Goal: Contribute content: Contribute content

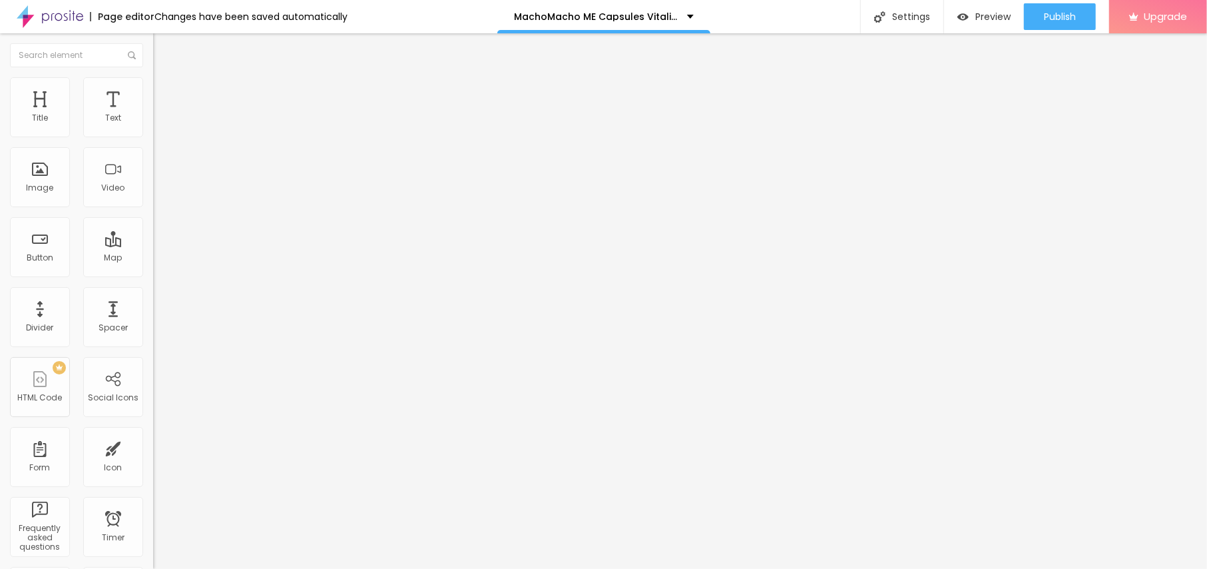
click at [153, 114] on span "Add image" at bounding box center [180, 108] width 55 height 11
click at [153, 83] on img at bounding box center [159, 83] width 12 height 12
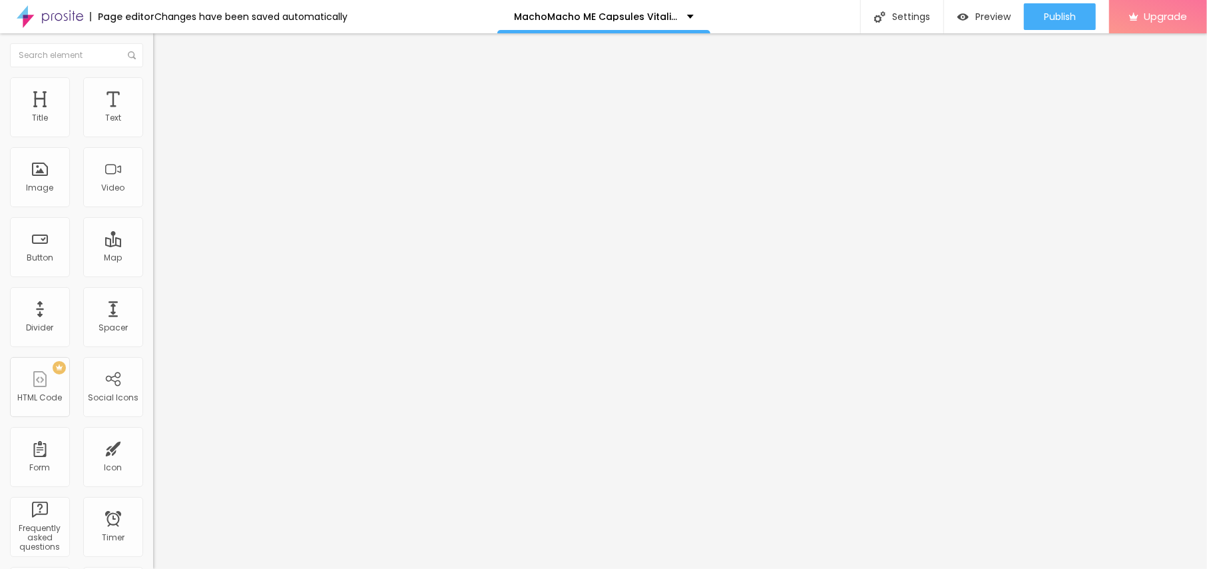
click at [153, 83] on img at bounding box center [159, 83] width 12 height 12
type input "95"
type input "90"
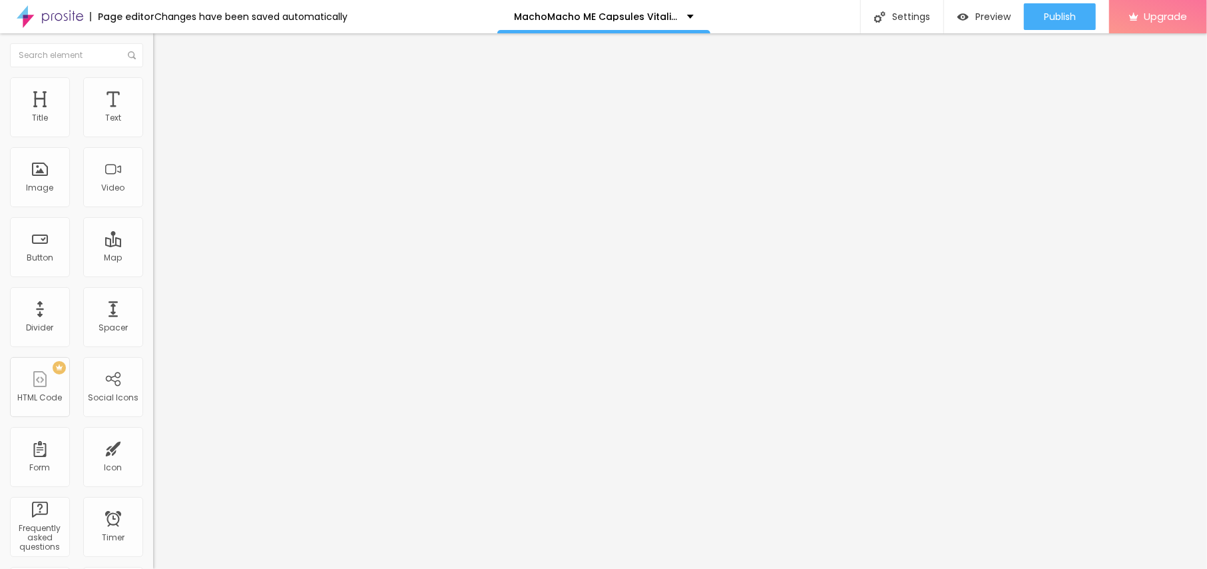
type input "85"
type input "80"
type input "75"
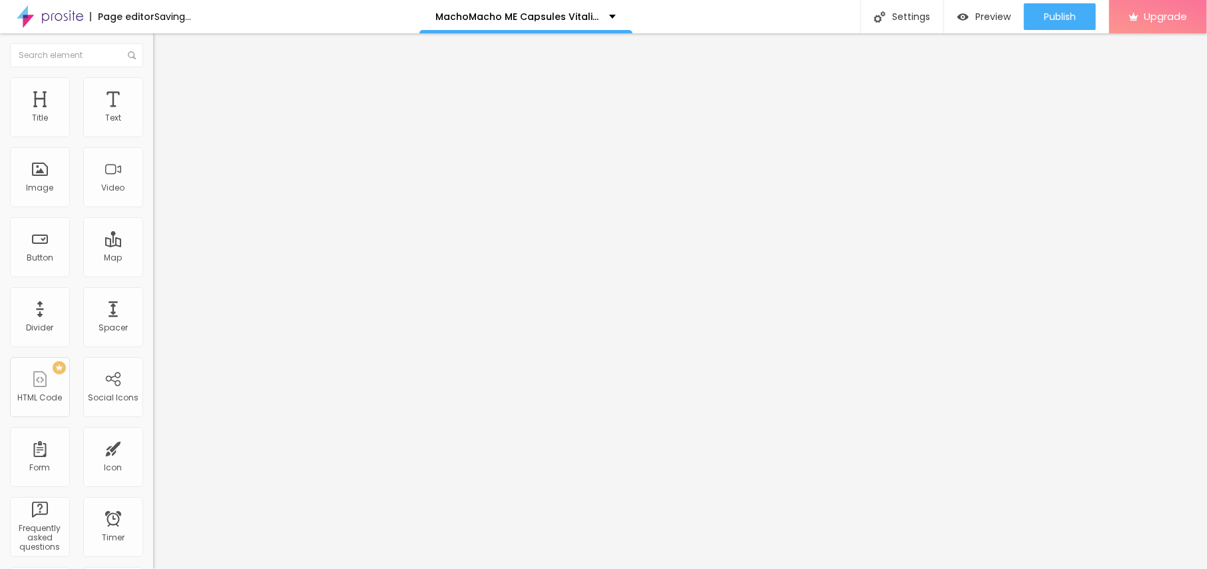
type input "75"
type input "70"
type input "65"
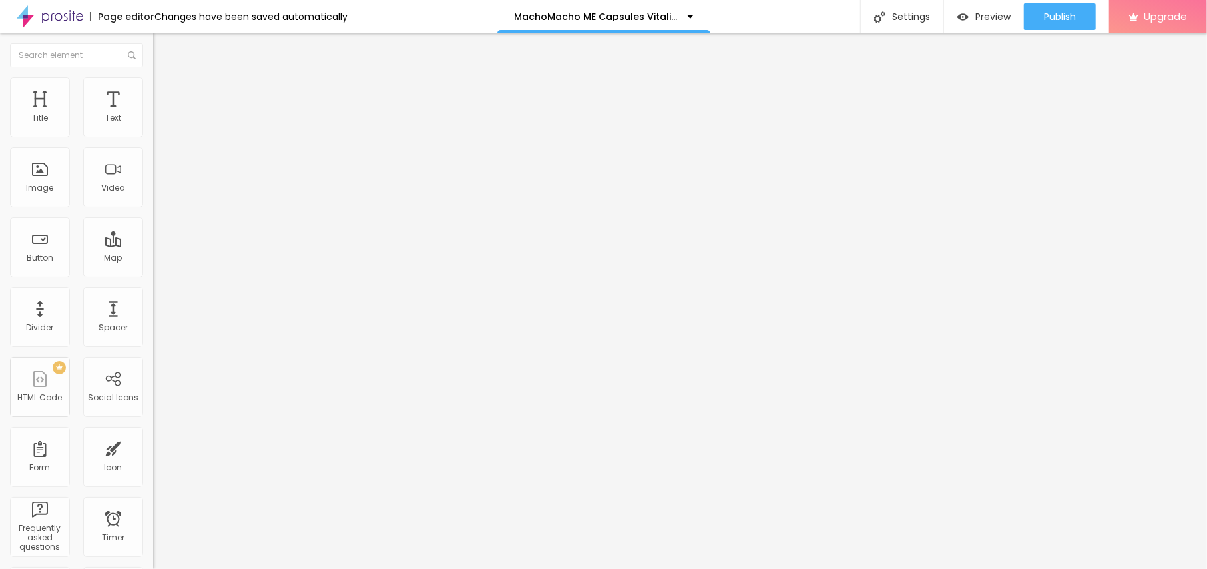
type input "60"
type input "55"
type input "50"
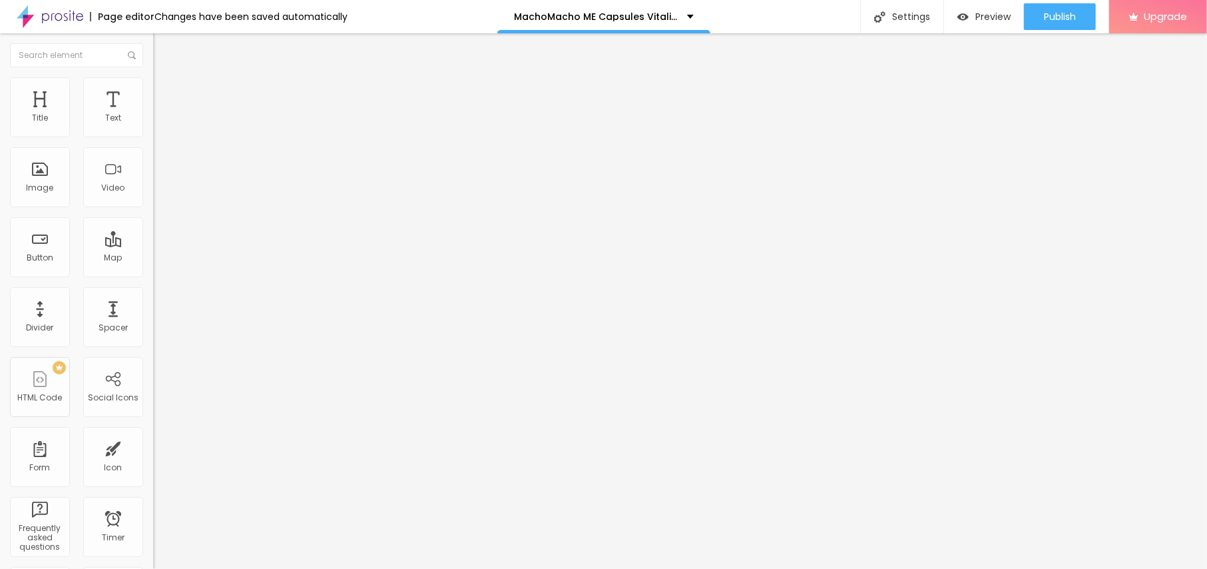
drag, startPoint x: 142, startPoint y: 142, endPoint x: 67, endPoint y: 138, distance: 76.0
type input "50"
click at [153, 136] on input "range" at bounding box center [196, 131] width 86 height 11
click at [153, 62] on button "Edit Image" at bounding box center [229, 48] width 153 height 31
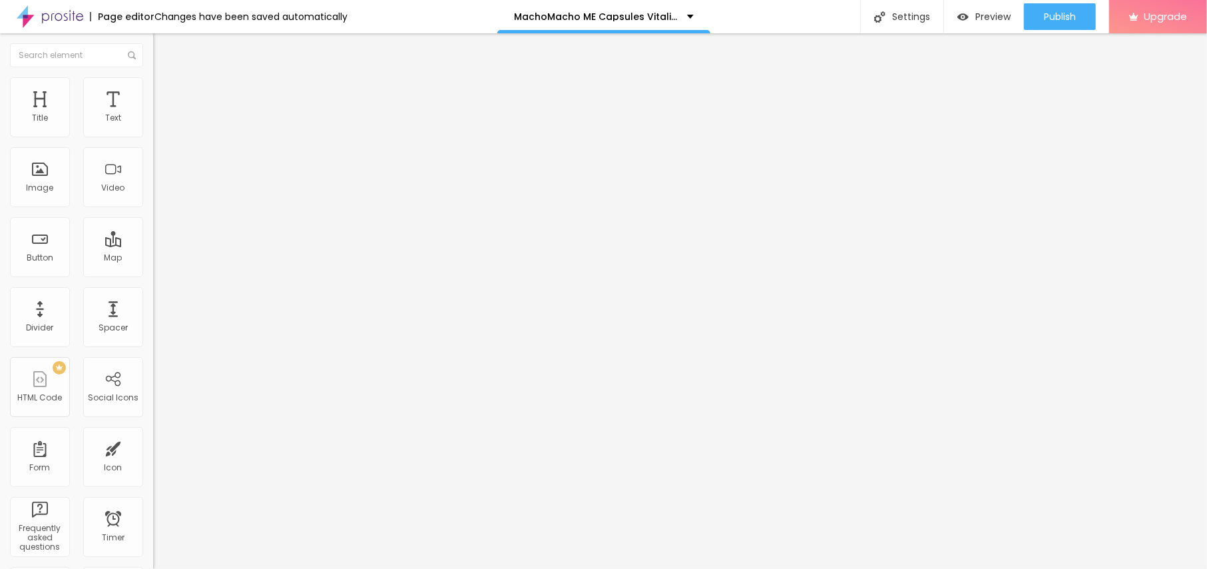
click at [153, 77] on li "Content" at bounding box center [229, 70] width 153 height 13
click at [153, 134] on input "text" at bounding box center [233, 127] width 160 height 13
paste input "MachoMacho ME Capsules"
type input "MachoMacho ME Capsules"
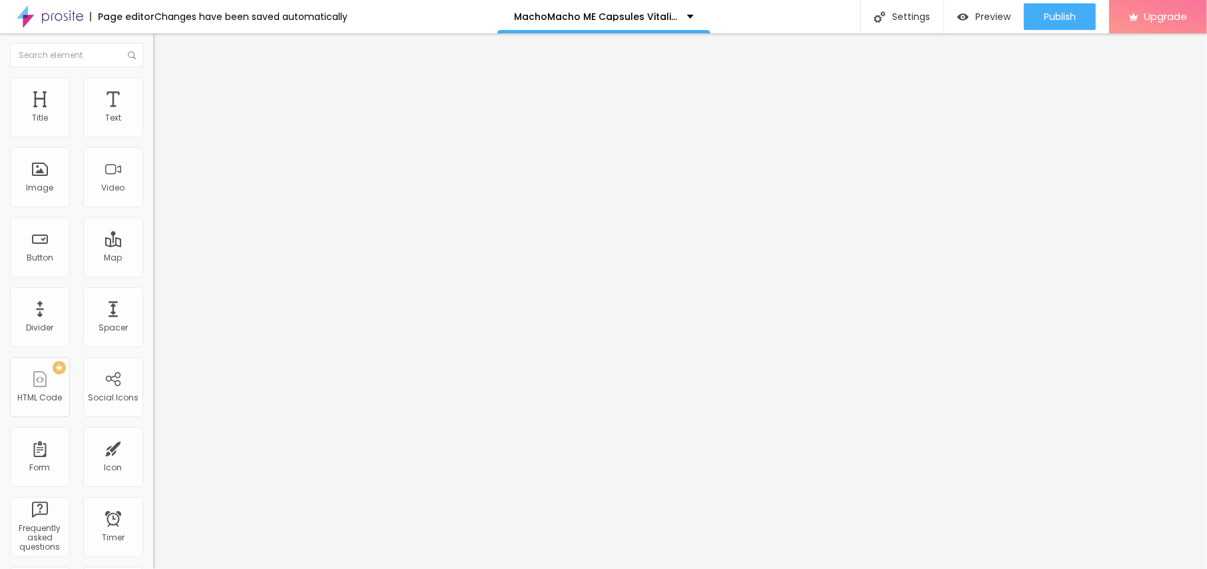
click at [153, 260] on div "URL" at bounding box center [229, 256] width 153 height 8
drag, startPoint x: 79, startPoint y: 358, endPoint x: 0, endPoint y: 355, distance: 78.6
click at [153, 304] on div "Change image Image description (Alt) MachoMacho ME Capsules Align Aspect Ratio …" at bounding box center [229, 204] width 153 height 200
paste input "[URL][DOMAIN_NAME]"
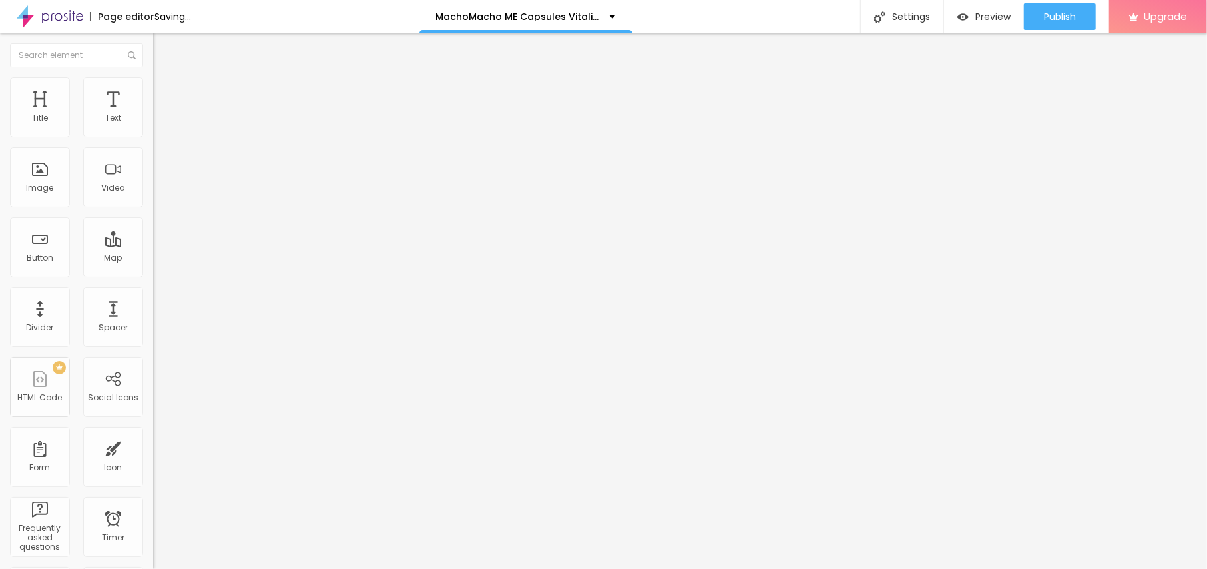
type input "[URL][DOMAIN_NAME]"
click at [153, 81] on img at bounding box center [159, 83] width 12 height 12
type input "45"
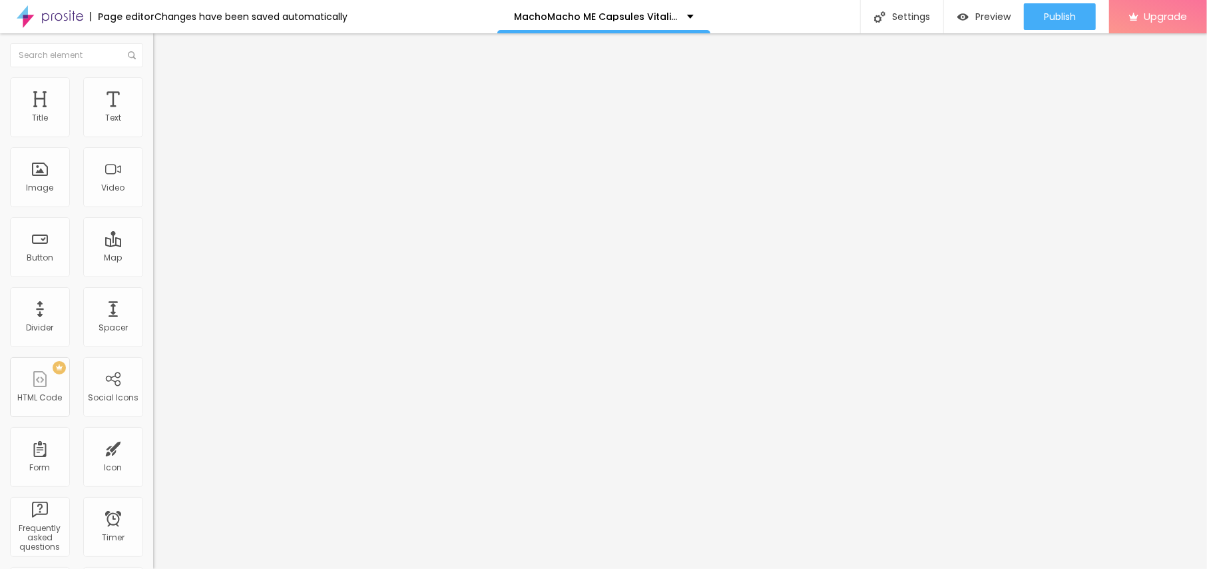
drag, startPoint x: 72, startPoint y: 140, endPoint x: 63, endPoint y: 139, distance: 9.3
type input "45"
click at [153, 136] on input "range" at bounding box center [196, 131] width 86 height 11
click at [165, 79] on span "Content" at bounding box center [181, 72] width 33 height 11
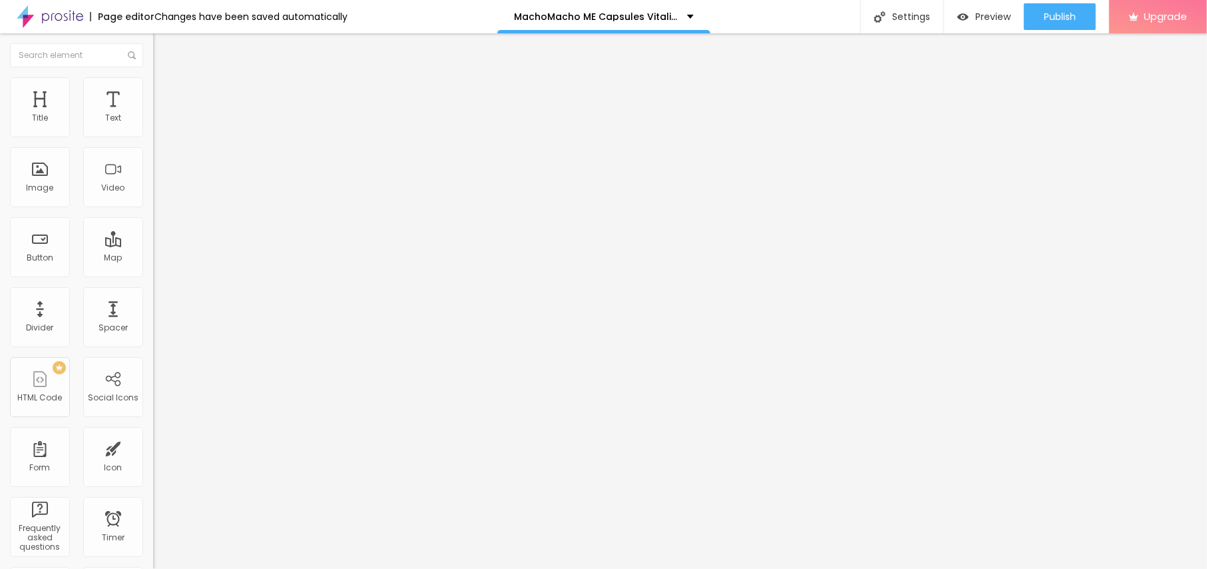
click at [165, 79] on span "Content" at bounding box center [181, 72] width 33 height 11
click at [153, 39] on button "Edit Image" at bounding box center [229, 48] width 153 height 31
drag, startPoint x: 53, startPoint y: 150, endPoint x: 0, endPoint y: 144, distance: 53.6
click at [153, 144] on div "Text Click me Align Size Default Small Default Big Link URL https:// Open in ne…" at bounding box center [229, 201] width 153 height 194
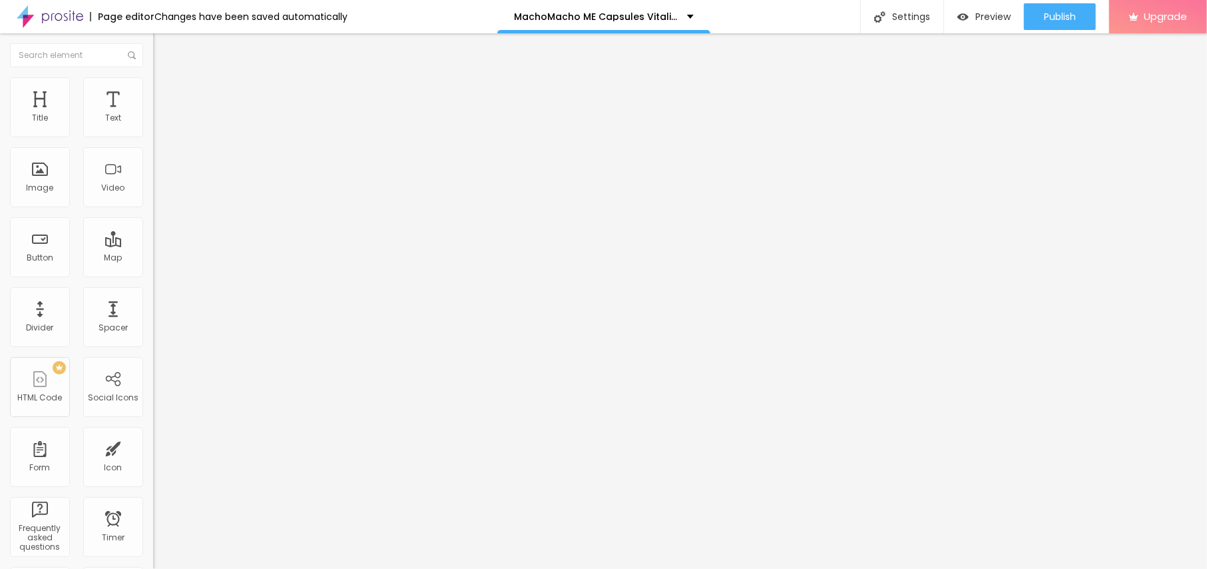
paste input "😍👇[PERSON_NAME] NU😍👇"
type input "😍👇[PERSON_NAME] NU😍👇"
drag, startPoint x: 57, startPoint y: 266, endPoint x: 0, endPoint y: 265, distance: 57.3
click at [153, 265] on div "Text 😍👇[PERSON_NAME] NU😍👇 Align Size Default Small Default Big Link URL https:/…" at bounding box center [229, 201] width 153 height 194
paste input "[URL][DOMAIN_NAME]"
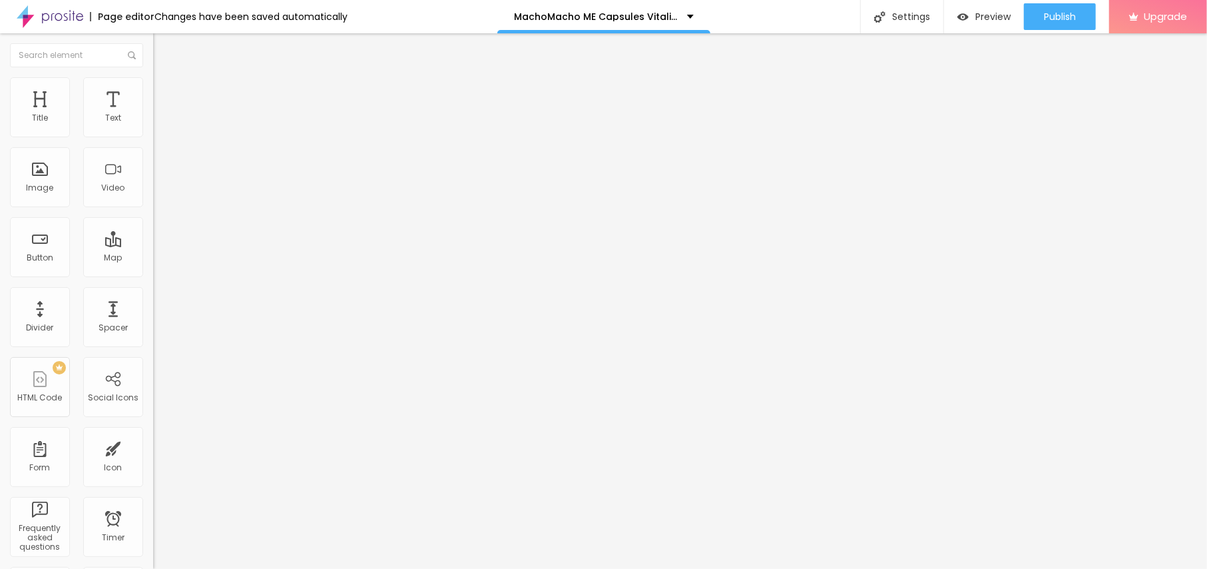
scroll to position [0, 79]
type input "[URL][DOMAIN_NAME]"
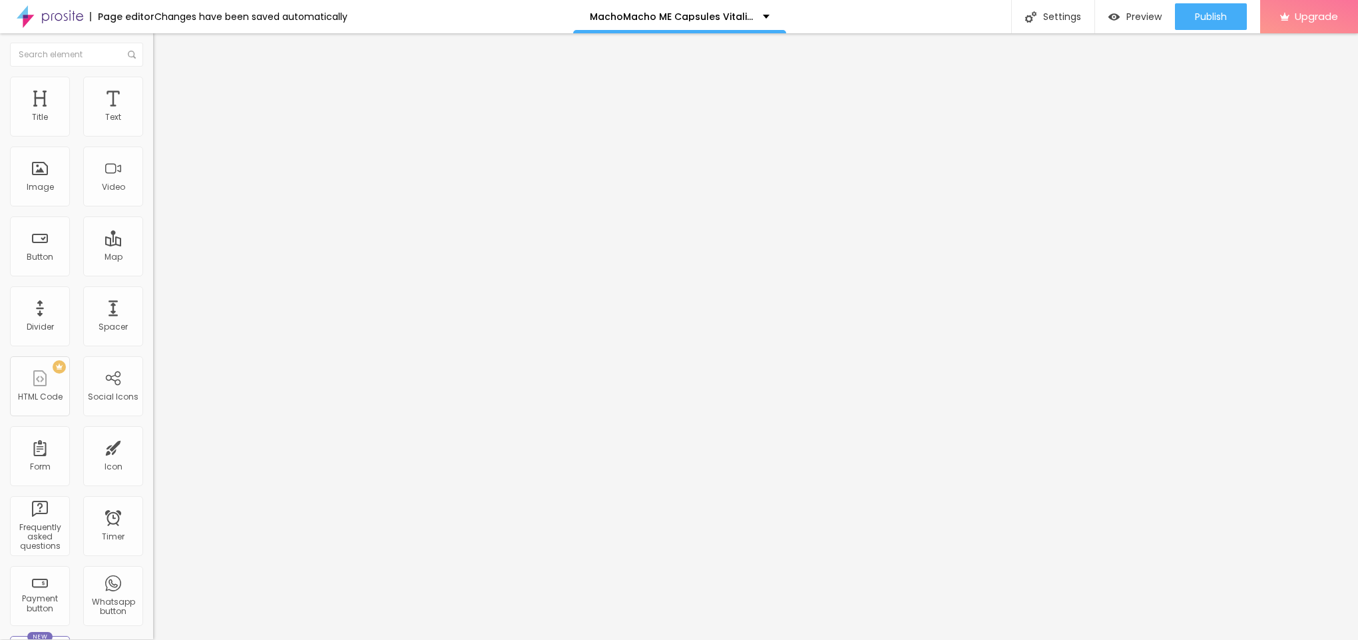
click at [153, 126] on button "button" at bounding box center [162, 120] width 19 height 14
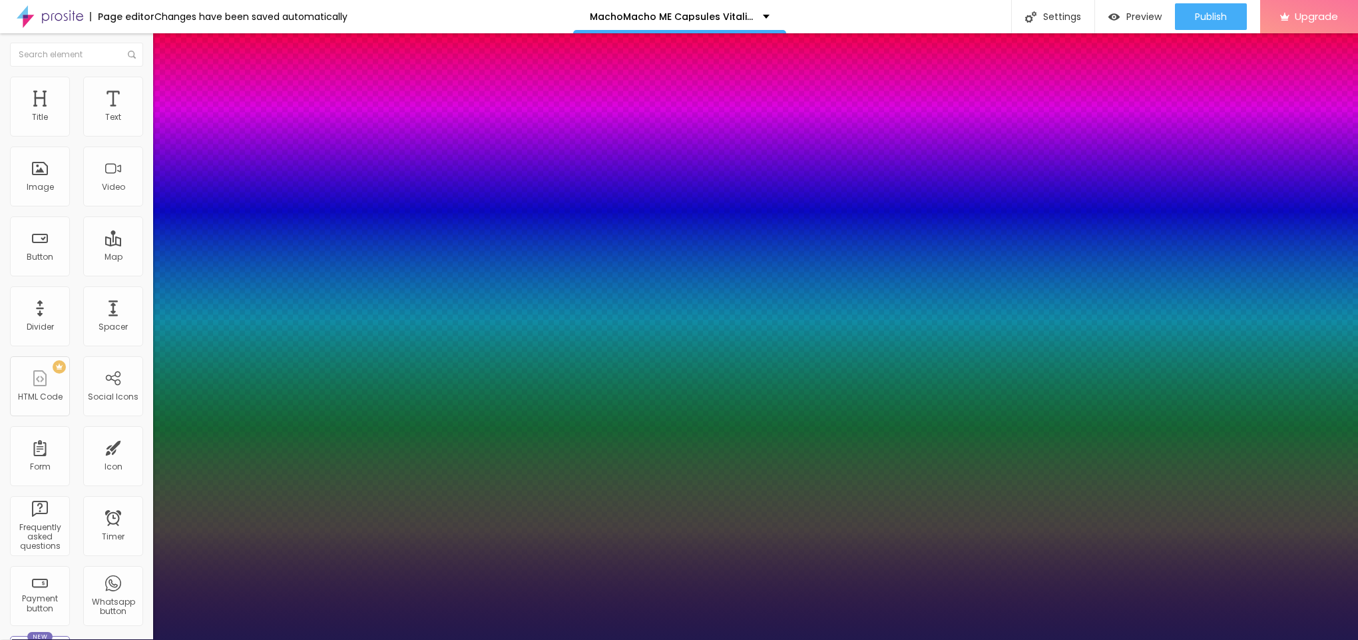
type input "1"
type input "15"
type input "1"
type input "16"
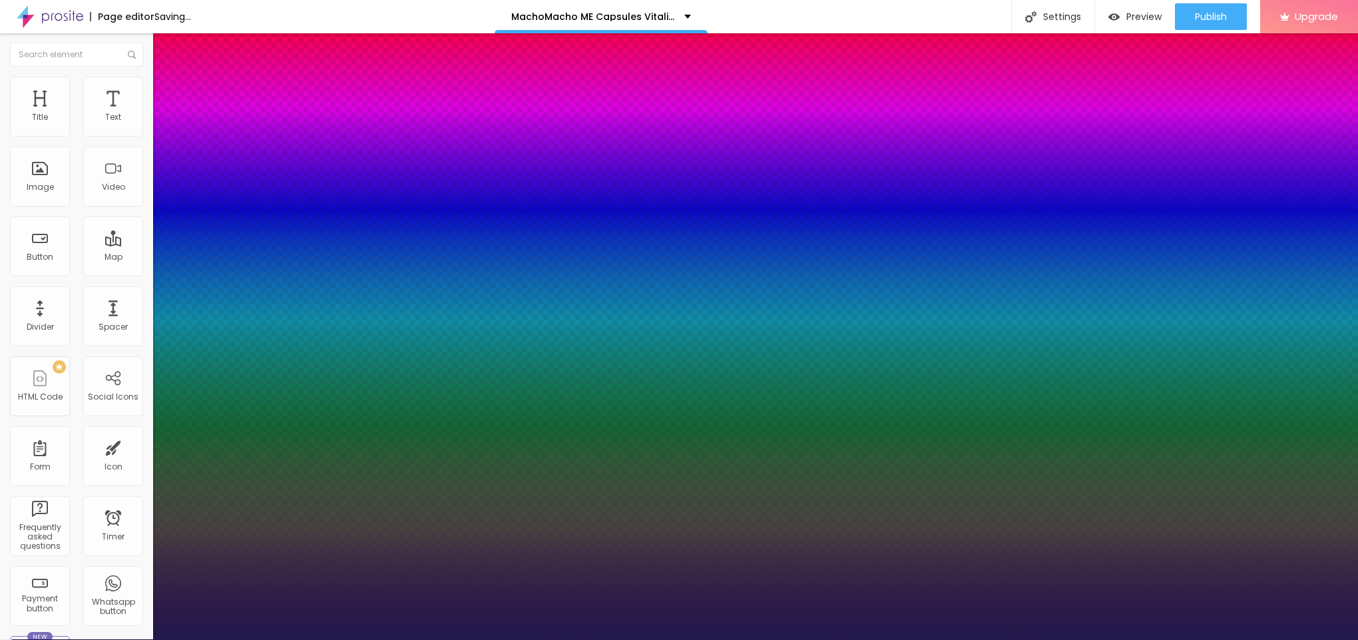
type input "16"
type input "1"
type input "17"
type input "1"
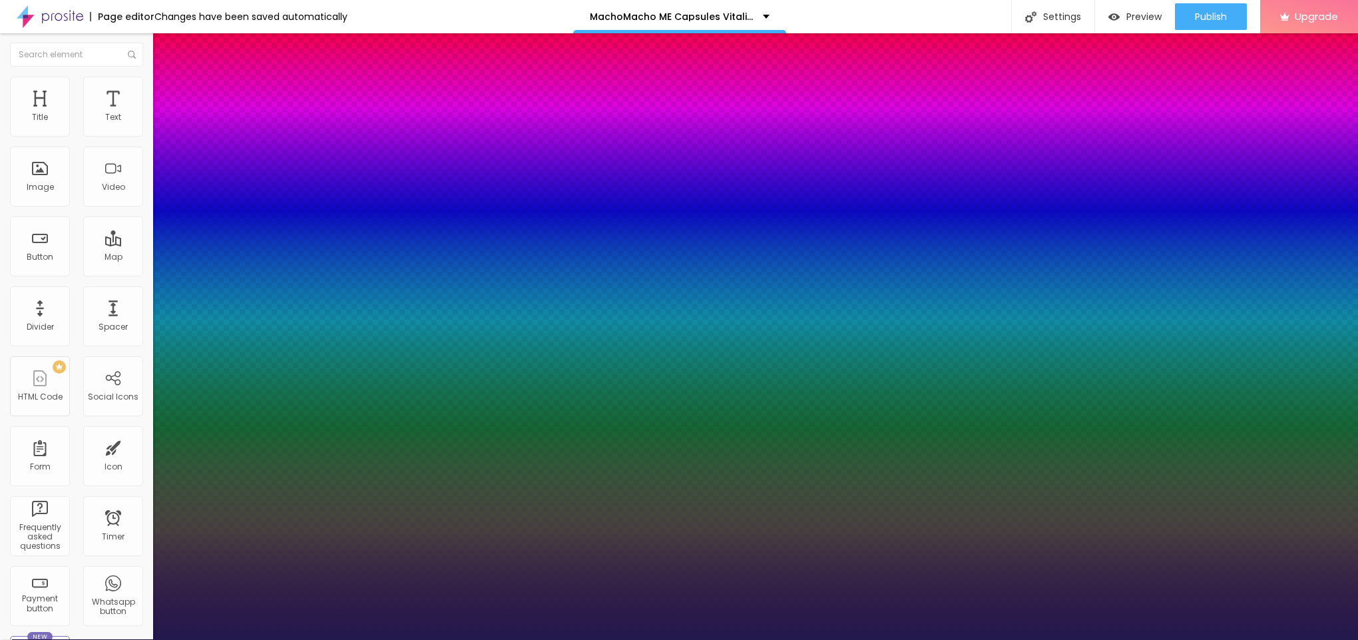
type input "18"
type input "1"
type input "19"
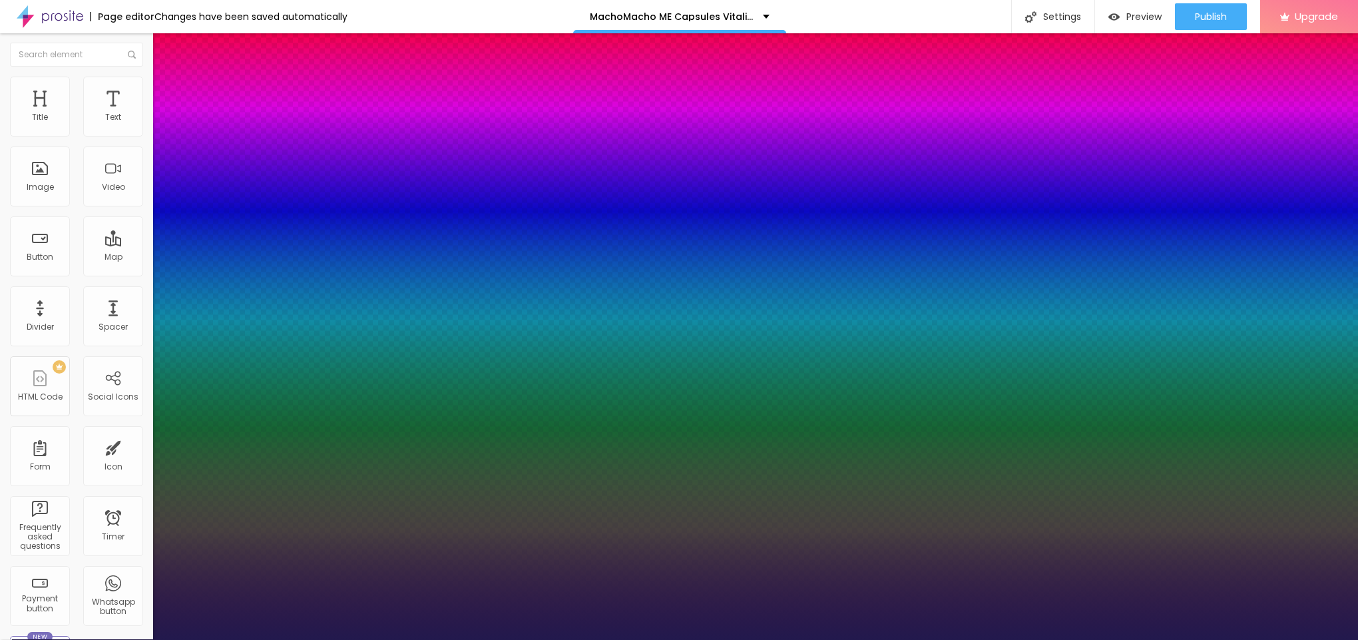
type input "1"
type input "20"
type input "1"
type input "22"
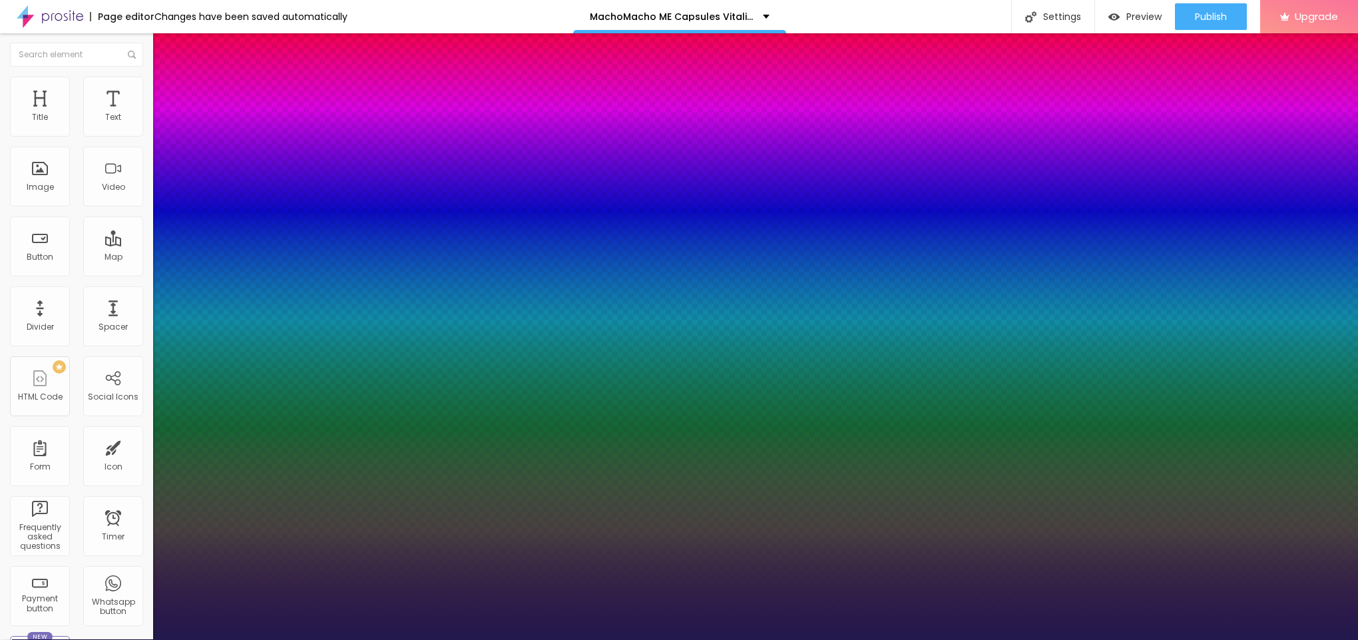
type input "22"
type input "1"
drag, startPoint x: 178, startPoint y: 226, endPoint x: 186, endPoint y: 224, distance: 8.2
type input "22"
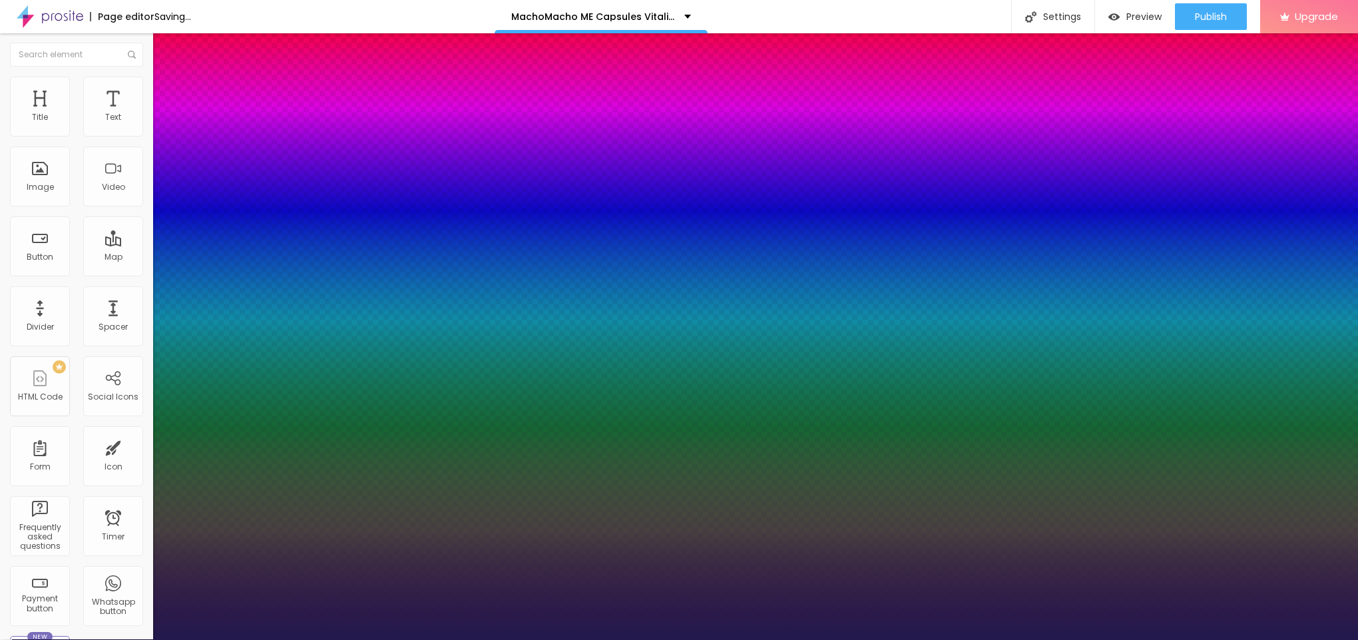
type input "1"
click at [535, 568] on div at bounding box center [679, 640] width 1358 height 0
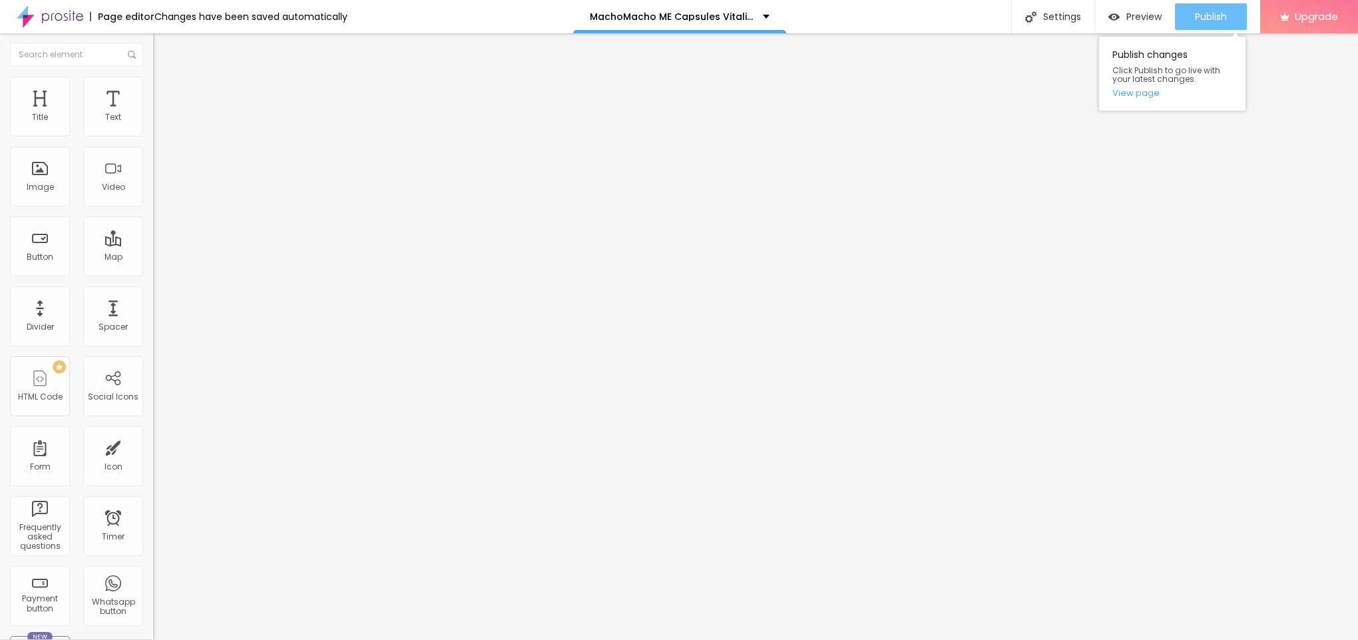
click at [1189, 20] on button "Publish" at bounding box center [1211, 16] width 72 height 27
click at [1143, 96] on link "View page" at bounding box center [1172, 93] width 120 height 9
